Goal: Task Accomplishment & Management: Use online tool/utility

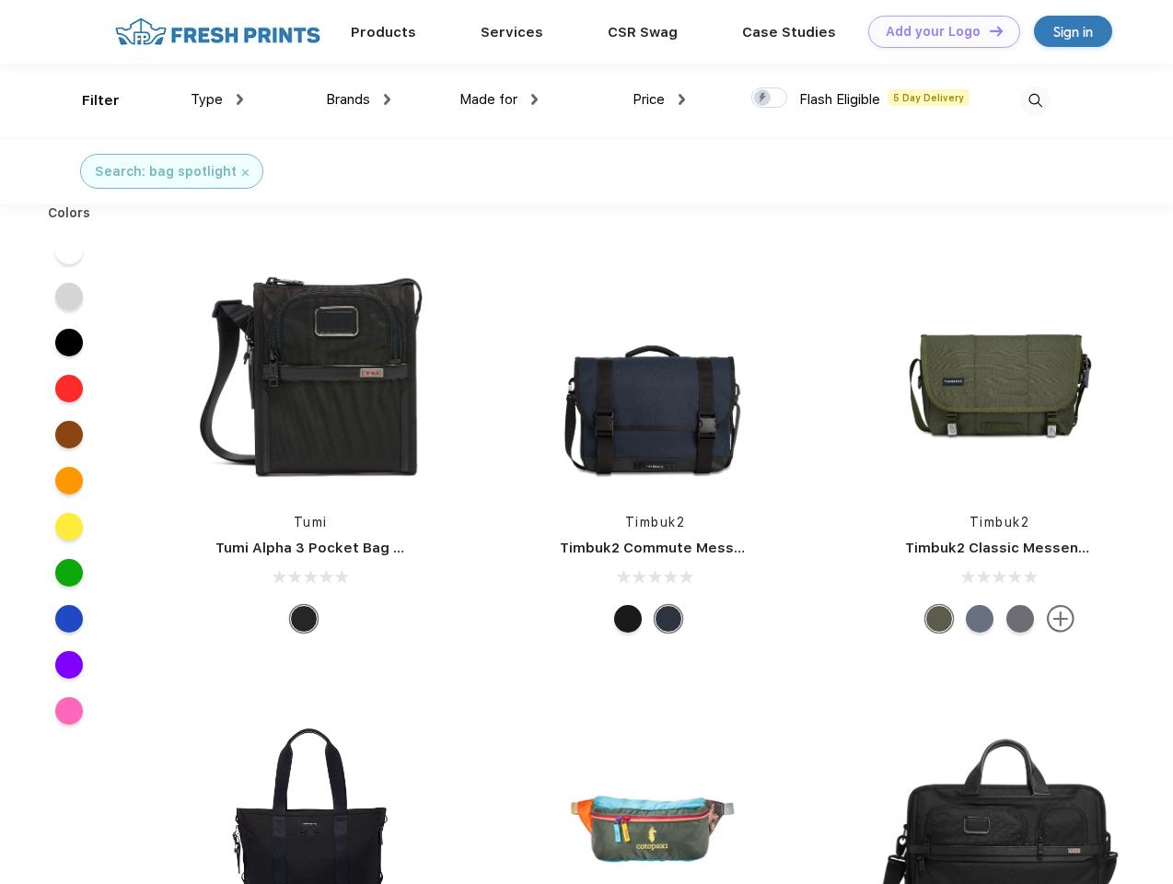
click at [937, 31] on link "Add your Logo Design Tool" at bounding box center [944, 32] width 152 height 32
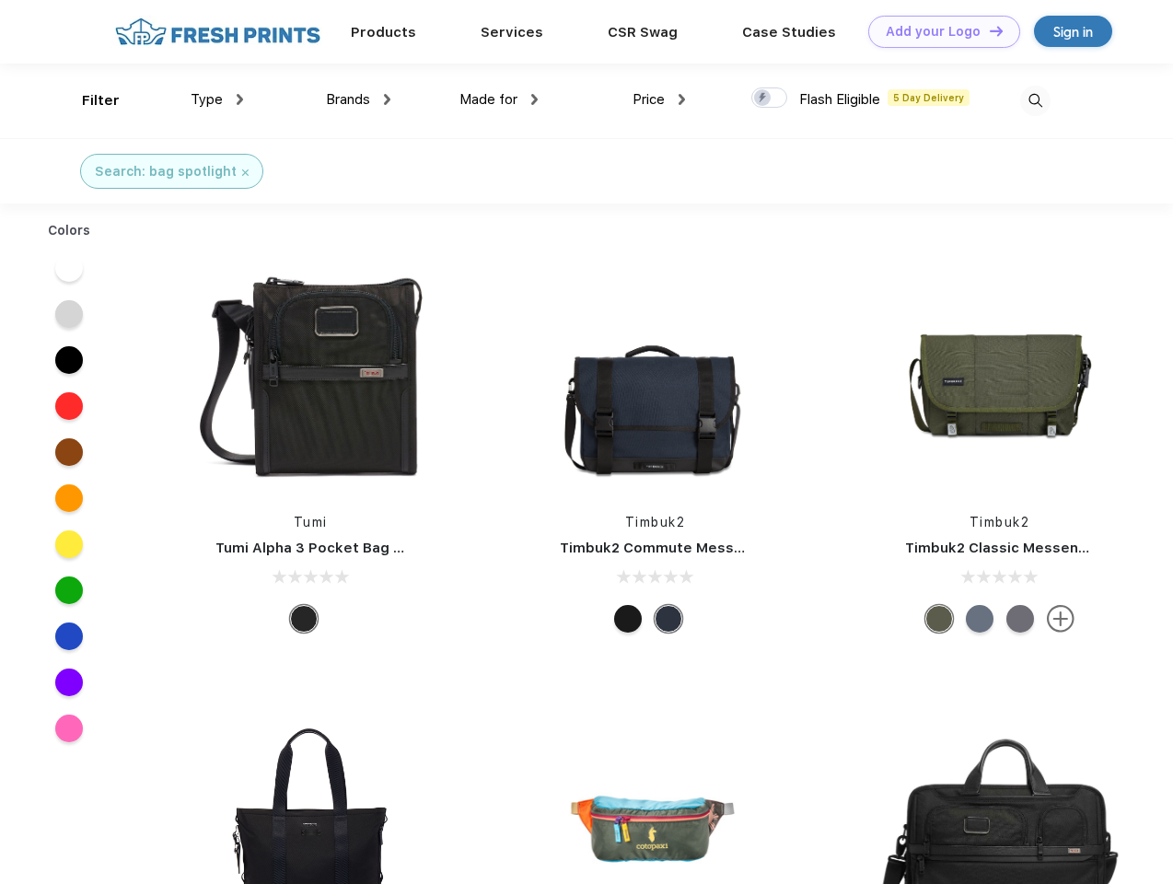
click at [0, 0] on div "Design Tool" at bounding box center [0, 0] width 0 height 0
click at [988, 30] on link "Add your Logo Design Tool" at bounding box center [944, 32] width 152 height 32
click at [88, 100] on div "Filter" at bounding box center [101, 100] width 38 height 21
click at [217, 99] on span "Type" at bounding box center [207, 99] width 32 height 17
click at [358, 99] on span "Brands" at bounding box center [348, 99] width 44 height 17
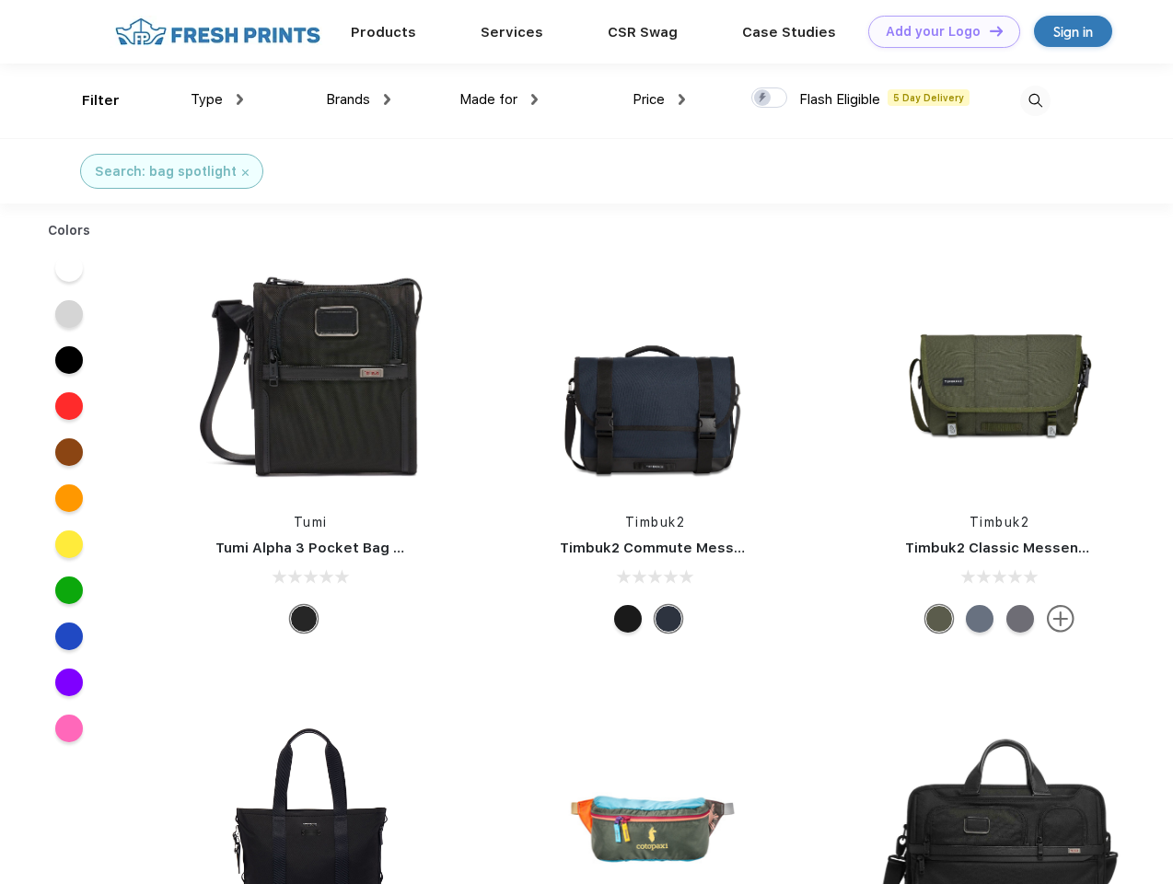
click at [499, 99] on span "Made for" at bounding box center [488, 99] width 58 height 17
click at [659, 99] on span "Price" at bounding box center [649, 99] width 32 height 17
click at [770, 99] on div at bounding box center [769, 97] width 36 height 20
click at [763, 99] on input "checkbox" at bounding box center [757, 93] width 12 height 12
click at [1035, 100] on img at bounding box center [1035, 101] width 30 height 30
